Goal: Obtain resource: Download file/media

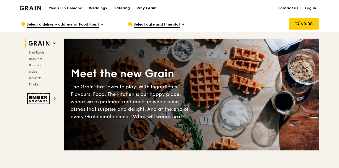
click at [118, 7] on div "Catering" at bounding box center [122, 8] width 16 height 16
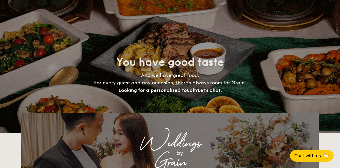
select select
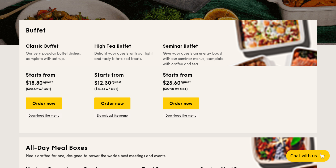
scroll to position [124, 0]
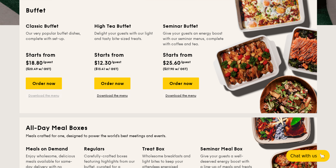
click at [43, 95] on link "Download the menu" at bounding box center [44, 95] width 36 height 4
